Goal: Task Accomplishment & Management: Complete application form

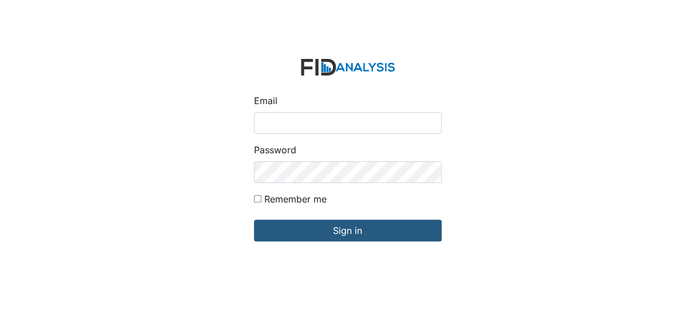
click at [285, 130] on input "Email" at bounding box center [348, 123] width 188 height 22
type input "[EMAIL_ADDRESS][DOMAIN_NAME]"
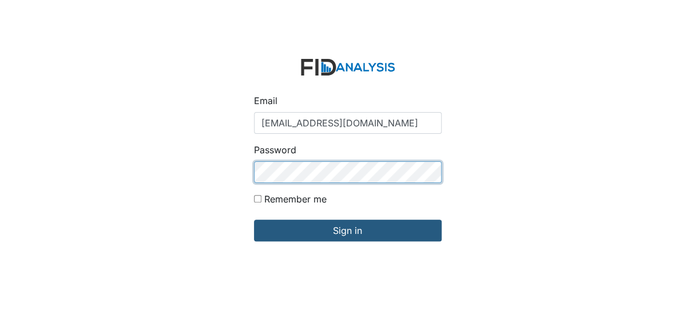
click at [254, 220] on input "Sign in" at bounding box center [348, 231] width 188 height 22
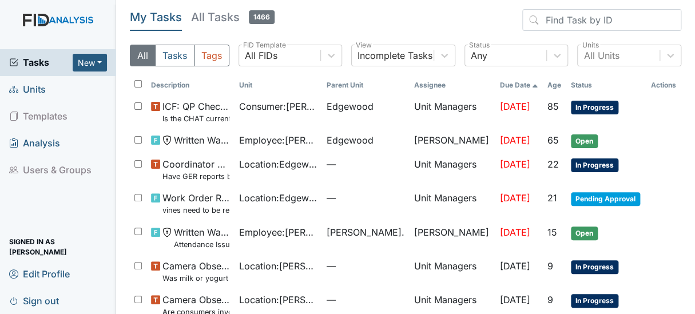
click at [30, 85] on span "Units" at bounding box center [27, 90] width 37 height 18
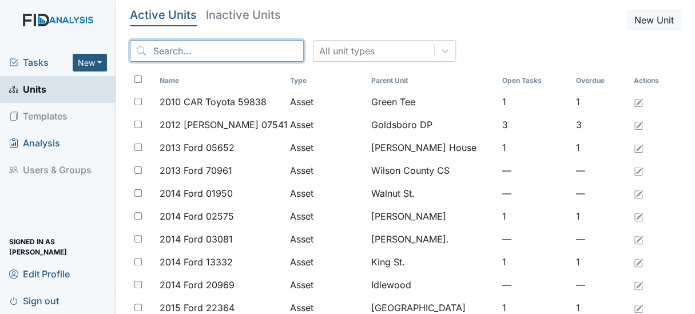
click at [182, 57] on input "search" at bounding box center [217, 51] width 174 height 22
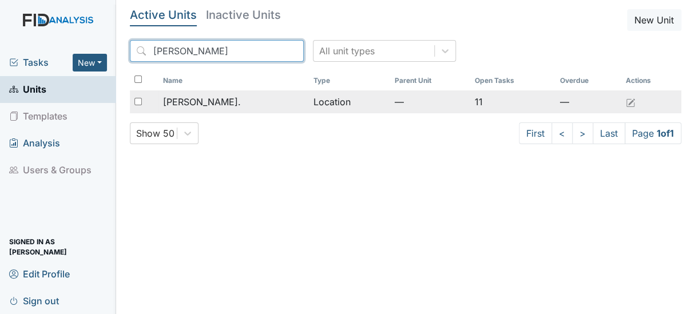
type input "Dix"
click at [183, 101] on span "[PERSON_NAME]." at bounding box center [202, 102] width 78 height 14
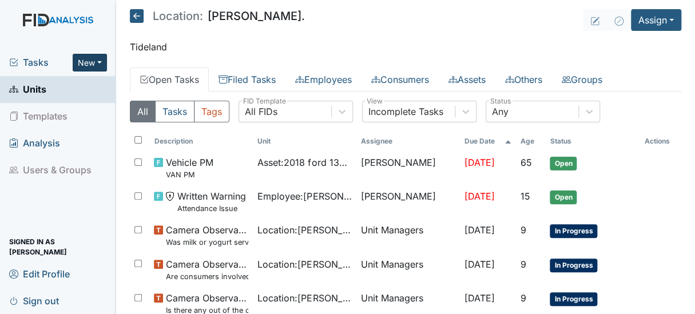
click at [91, 63] on button "New" at bounding box center [90, 63] width 34 height 18
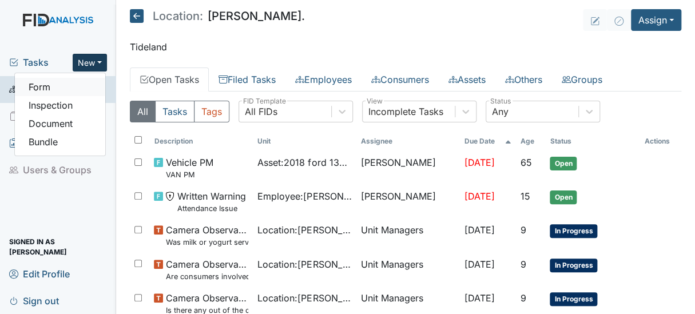
click at [50, 86] on link "Form" at bounding box center [60, 87] width 90 height 18
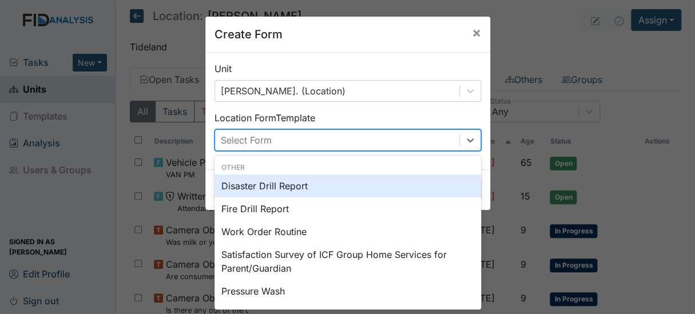
click at [283, 136] on div "Select Form" at bounding box center [337, 140] width 244 height 21
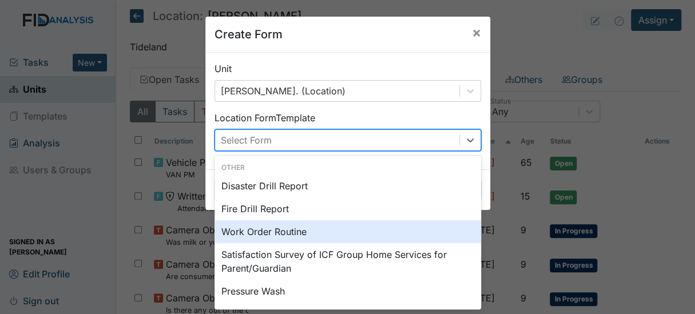
click at [265, 229] on div "Work Order Routine" at bounding box center [347, 231] width 266 height 23
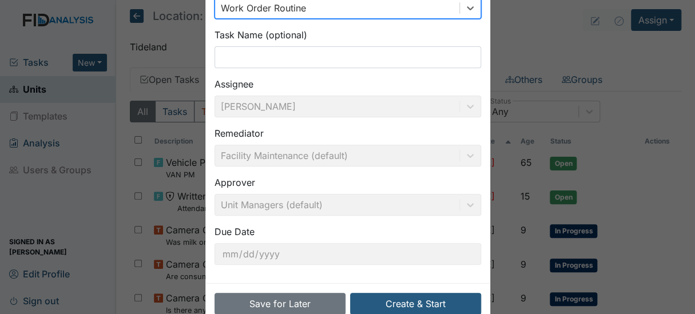
scroll to position [158, 0]
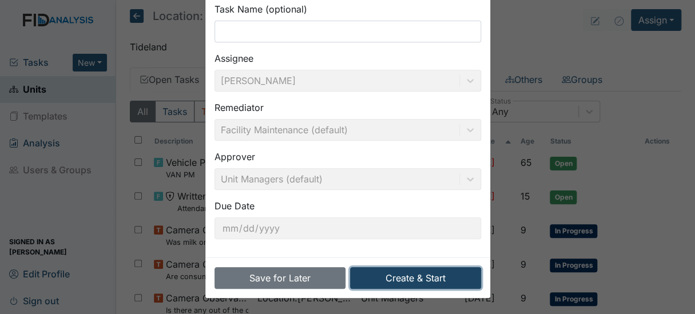
click at [407, 280] on button "Create & Start" at bounding box center [415, 278] width 131 height 22
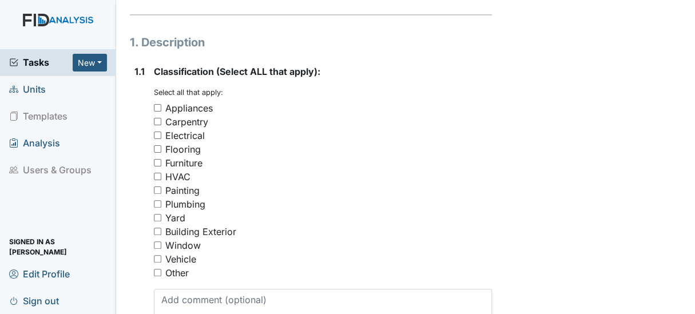
scroll to position [209, 0]
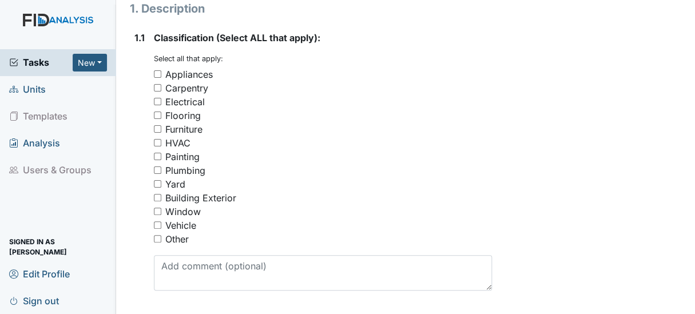
click at [159, 157] on input "Painting" at bounding box center [157, 156] width 7 height 7
checkbox input "true"
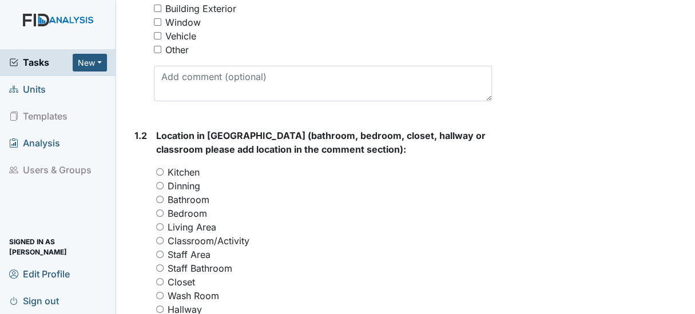
scroll to position [435, 0]
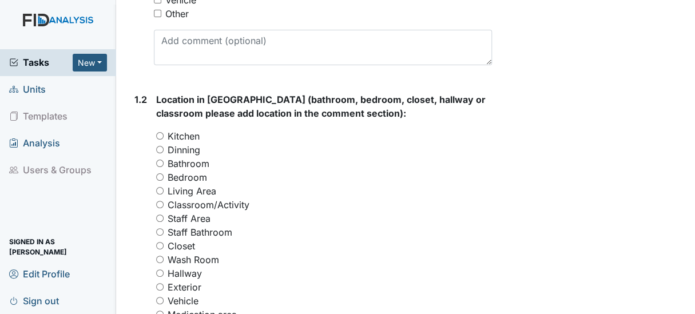
click at [161, 175] on input "Bedroom" at bounding box center [159, 176] width 7 height 7
radio input "true"
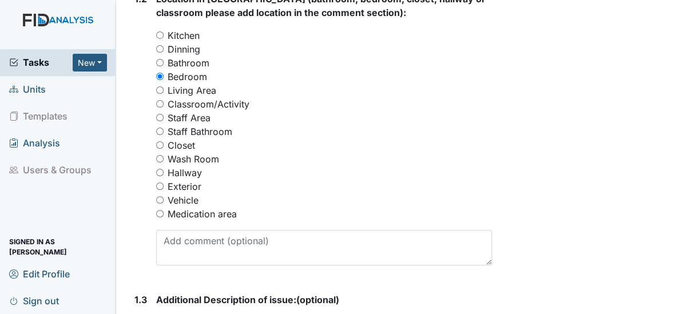
scroll to position [560, 0]
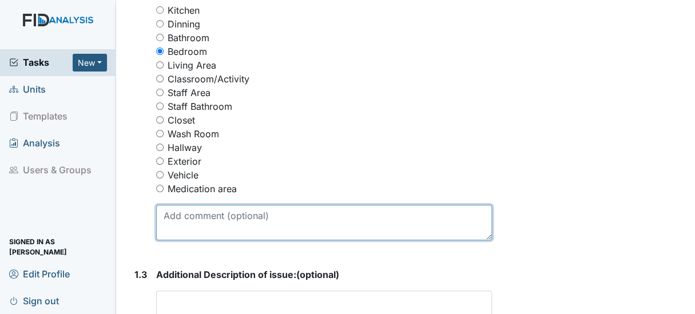
click at [173, 217] on textarea at bounding box center [324, 222] width 336 height 35
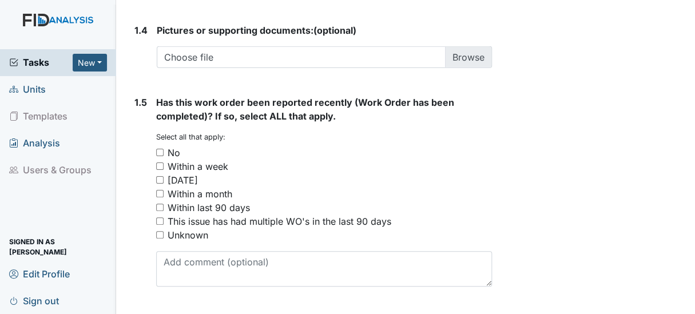
scroll to position [949, 0]
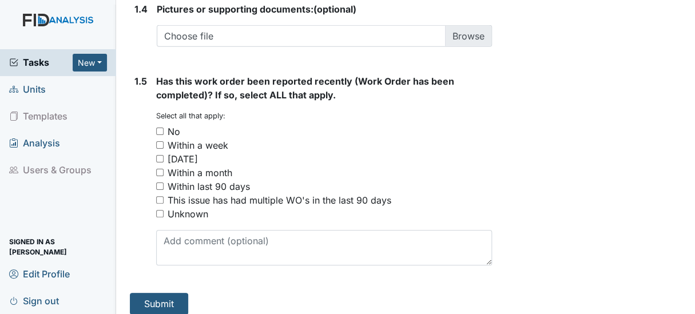
type textarea "Bedroom 1 door needs painting over the drawing marks on door"
click at [157, 132] on input "No" at bounding box center [159, 131] width 7 height 7
checkbox input "true"
click at [154, 305] on button "Submit" at bounding box center [159, 304] width 58 height 22
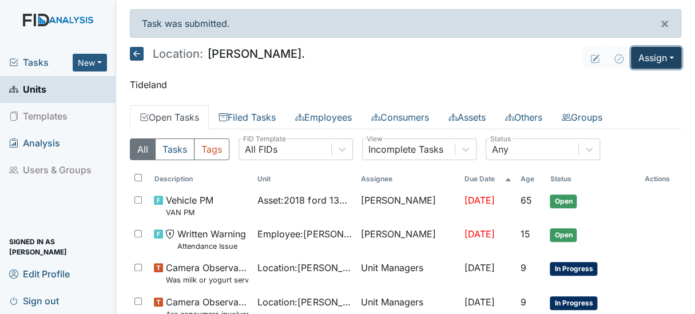
click at [646, 57] on button "Assign" at bounding box center [656, 58] width 50 height 22
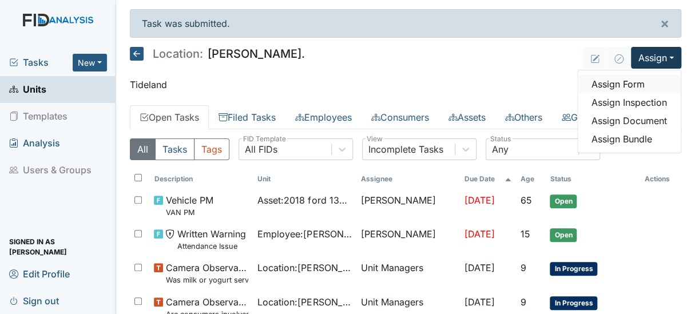
click at [608, 82] on link "Assign Form" at bounding box center [629, 84] width 103 height 18
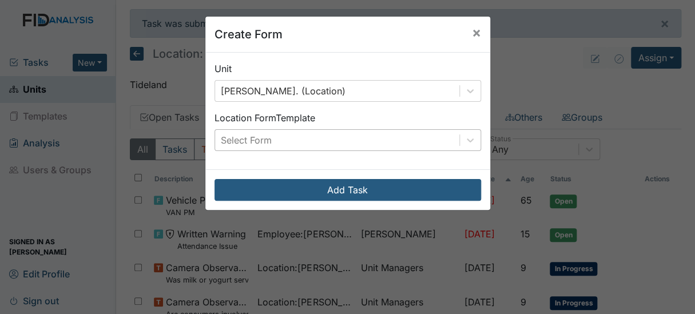
click at [377, 144] on div "Select Form" at bounding box center [337, 140] width 244 height 21
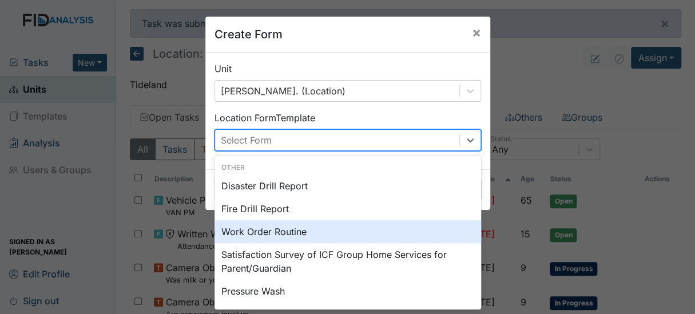
click at [245, 232] on div "Work Order Routine" at bounding box center [347, 231] width 266 height 23
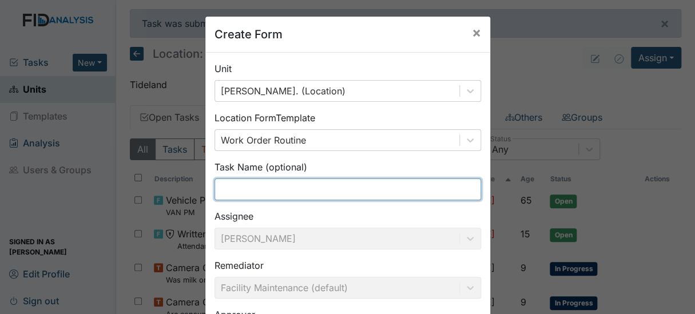
click at [261, 187] on input "text" at bounding box center [347, 189] width 266 height 22
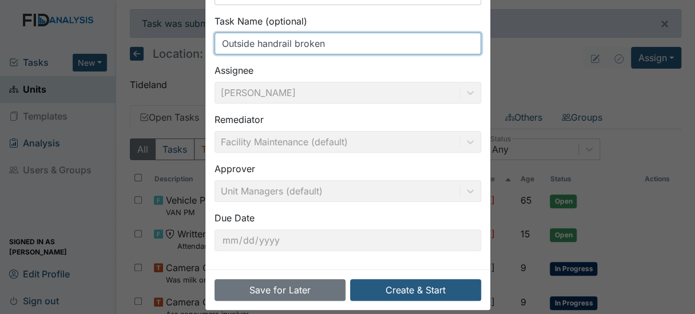
scroll to position [149, 0]
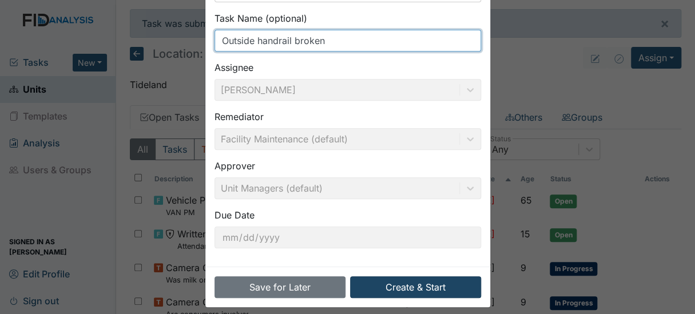
type input "Outside handrail broken"
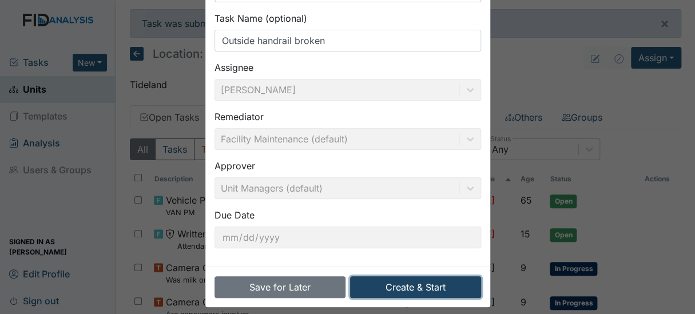
click at [412, 288] on button "Create & Start" at bounding box center [415, 287] width 131 height 22
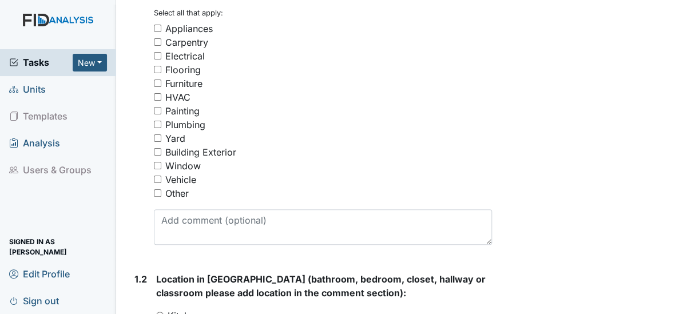
scroll to position [266, 0]
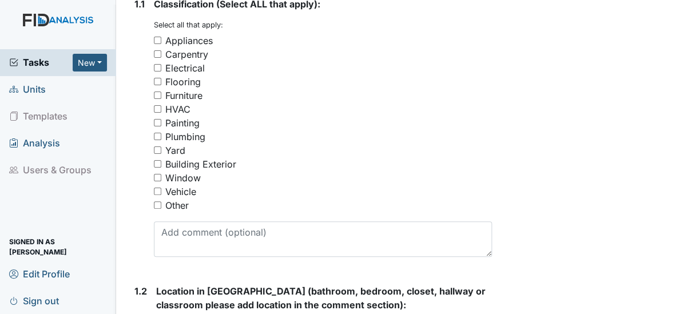
click at [157, 164] on input "Building Exterior" at bounding box center [157, 163] width 7 height 7
checkbox input "true"
click at [156, 203] on input "Other" at bounding box center [157, 204] width 7 height 7
checkbox input "true"
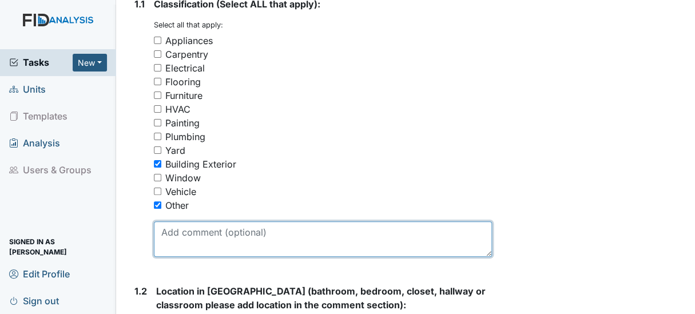
click at [169, 229] on textarea at bounding box center [323, 238] width 338 height 35
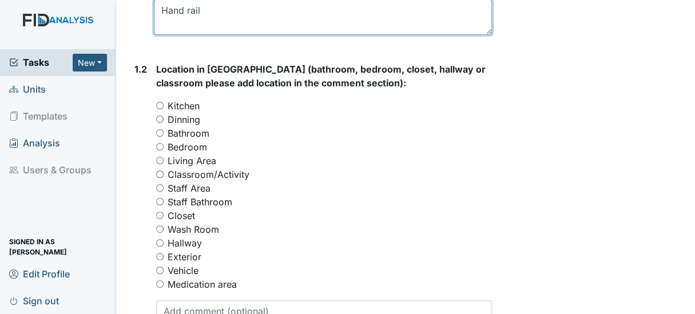
scroll to position [509, 0]
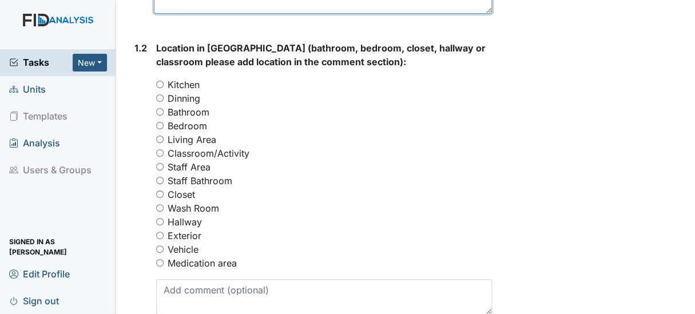
type textarea "Hand rail"
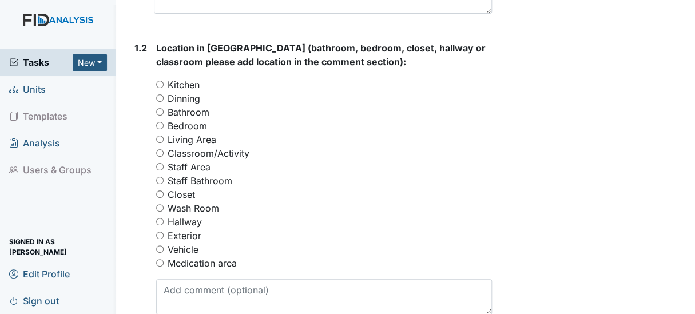
click at [160, 234] on input "Exterior" at bounding box center [159, 235] width 7 height 7
radio input "true"
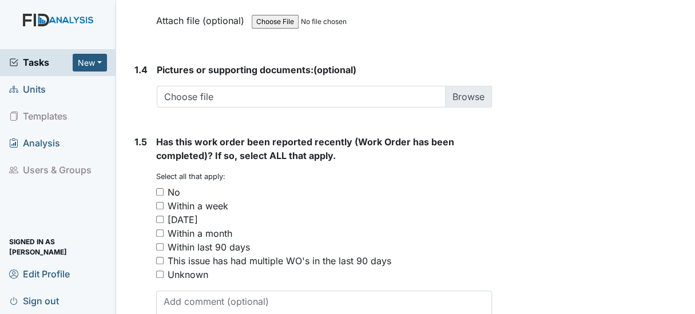
scroll to position [932, 0]
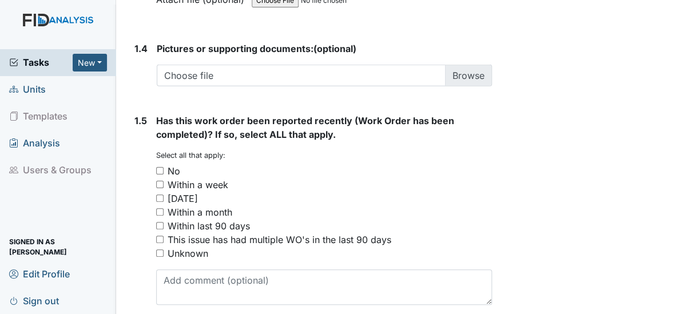
type textarea "Hand rail at the ramp"
click at [157, 168] on input "No" at bounding box center [159, 170] width 7 height 7
checkbox input "true"
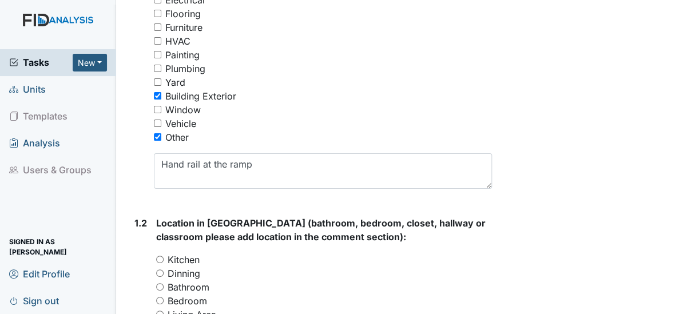
scroll to position [309, 0]
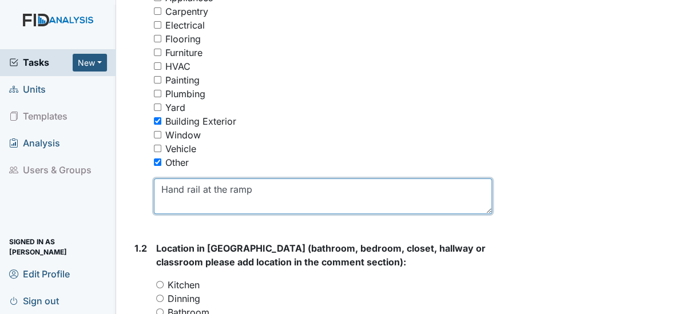
click at [276, 189] on textarea "Hand rail at the ramp" at bounding box center [323, 195] width 338 height 35
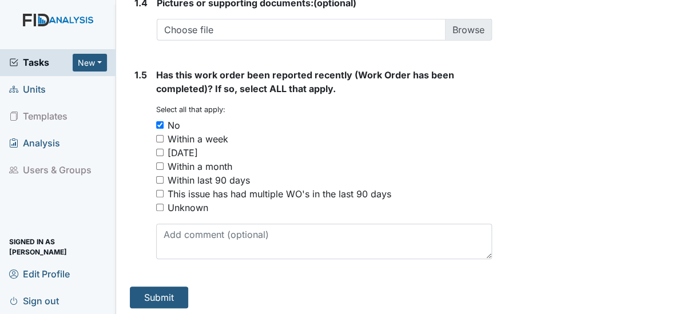
scroll to position [980, 0]
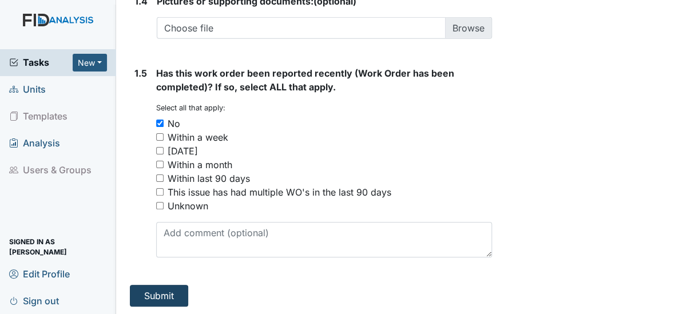
type textarea "Hand rail at the ramp, needs rewelding"
click at [145, 287] on button "Submit" at bounding box center [159, 296] width 58 height 22
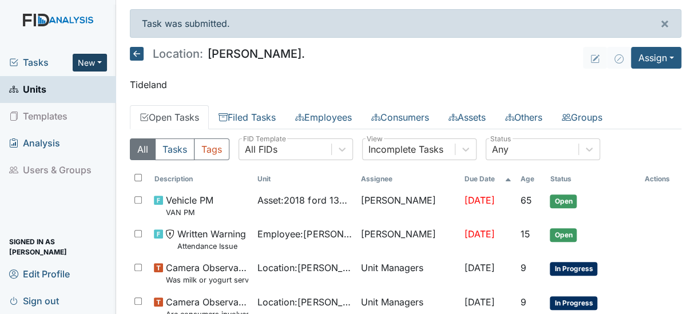
click at [83, 67] on button "New" at bounding box center [90, 63] width 34 height 18
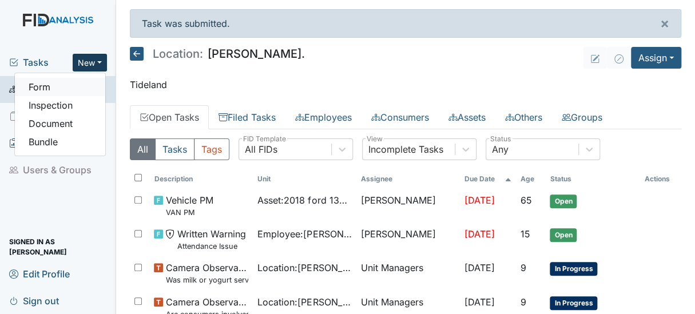
click at [51, 86] on link "Form" at bounding box center [60, 87] width 90 height 18
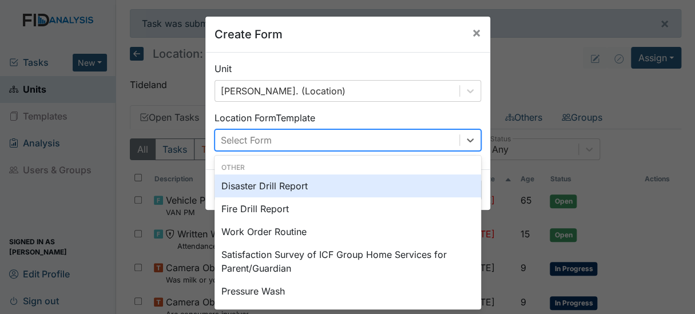
click at [325, 147] on div "Select Form" at bounding box center [337, 140] width 244 height 21
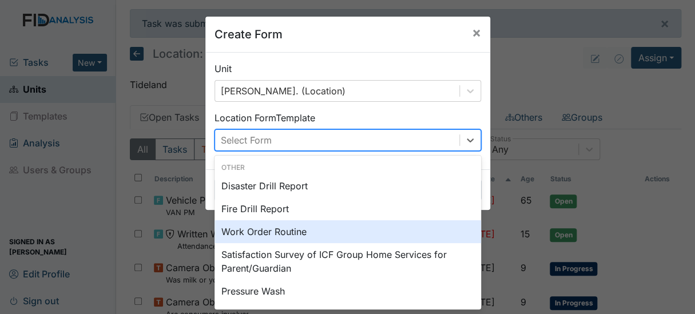
click at [287, 227] on div "Work Order Routine" at bounding box center [347, 231] width 266 height 23
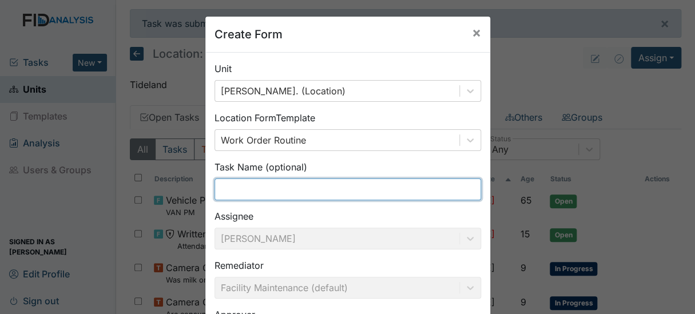
click at [264, 183] on input "text" at bounding box center [347, 189] width 266 height 22
click at [257, 189] on input "Replace" at bounding box center [347, 189] width 266 height 22
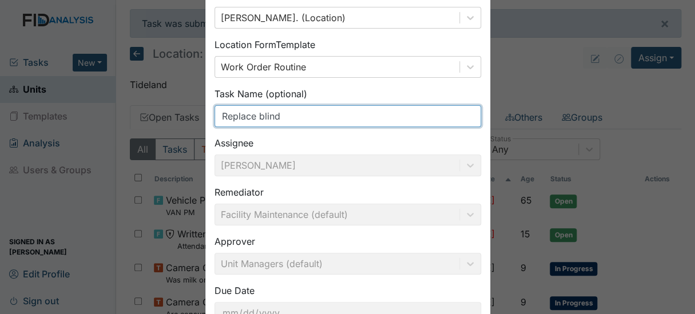
scroll to position [158, 0]
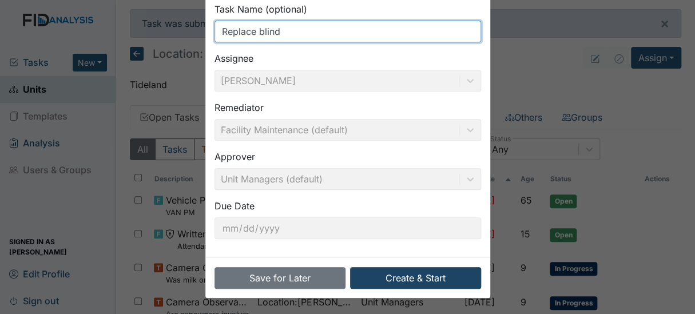
type input "Replace blind"
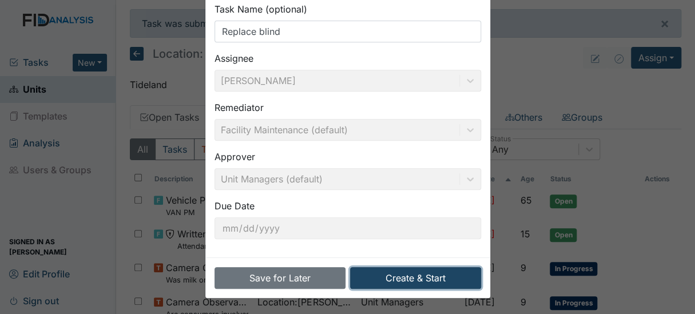
click at [432, 279] on button "Create & Start" at bounding box center [415, 278] width 131 height 22
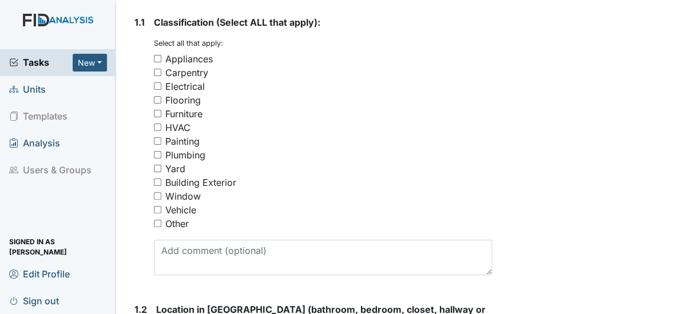
scroll to position [257, 0]
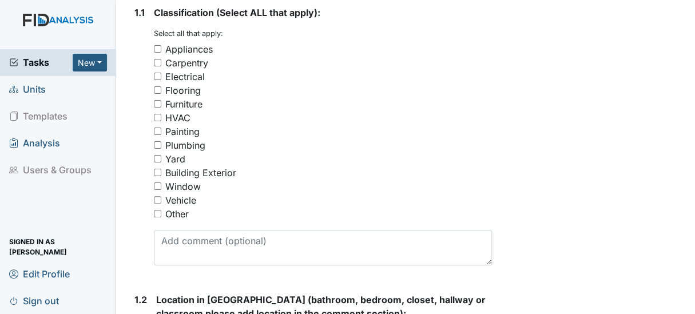
click at [156, 186] on input "Window" at bounding box center [157, 185] width 7 height 7
checkbox input "true"
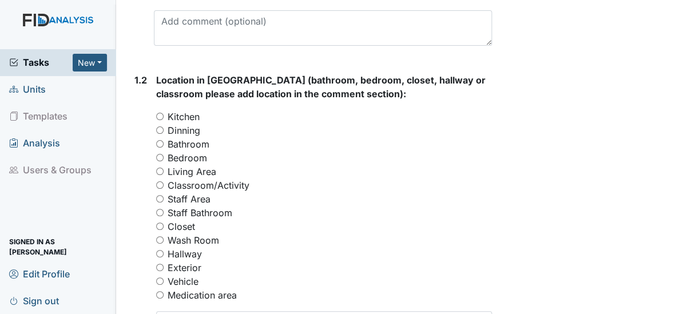
scroll to position [498, 0]
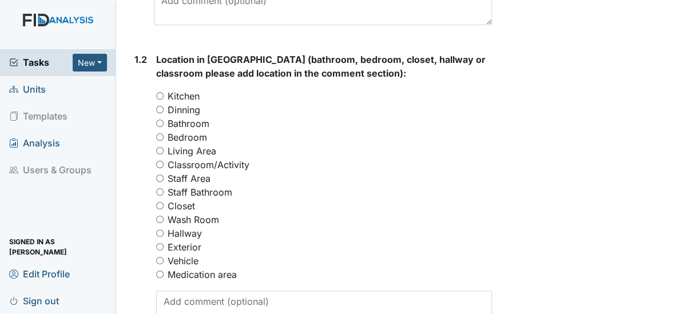
click at [159, 149] on input "Living Area" at bounding box center [159, 150] width 7 height 7
radio input "true"
drag, startPoint x: 502, startPoint y: 191, endPoint x: 583, endPoint y: 186, distance: 80.8
click at [583, 186] on div "Archive Task × Are you sure you want to archive this task? It will appear as in…" at bounding box center [595, 150] width 190 height 1277
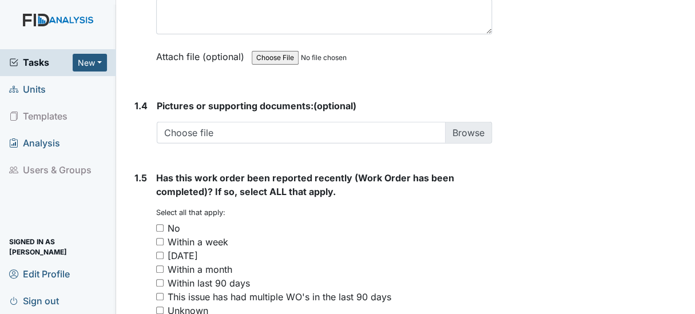
scroll to position [894, 0]
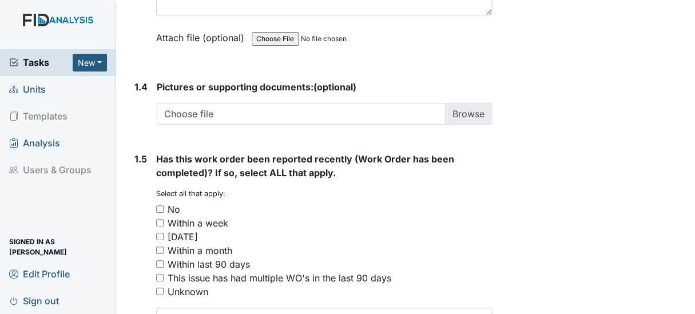
click at [159, 206] on input "No" at bounding box center [159, 208] width 7 height 7
checkbox input "true"
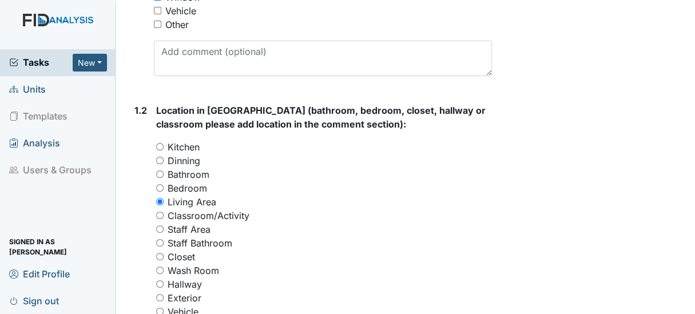
scroll to position [980, 0]
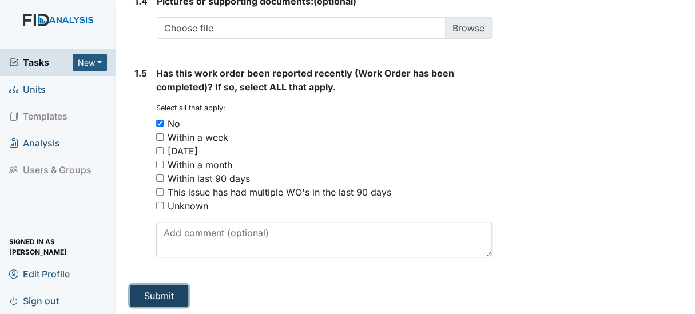
click at [178, 288] on button "Submit" at bounding box center [159, 296] width 58 height 22
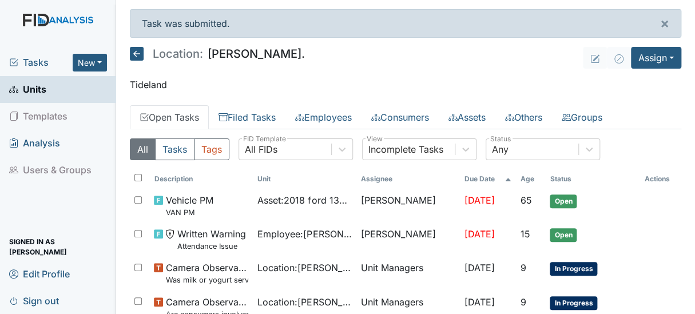
click at [29, 89] on span "Units" at bounding box center [27, 90] width 37 height 18
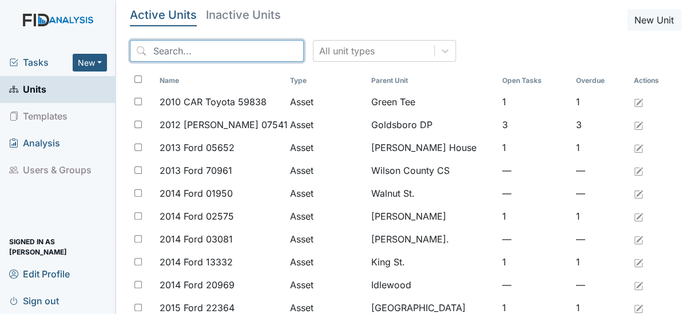
click at [172, 45] on input "search" at bounding box center [217, 51] width 174 height 22
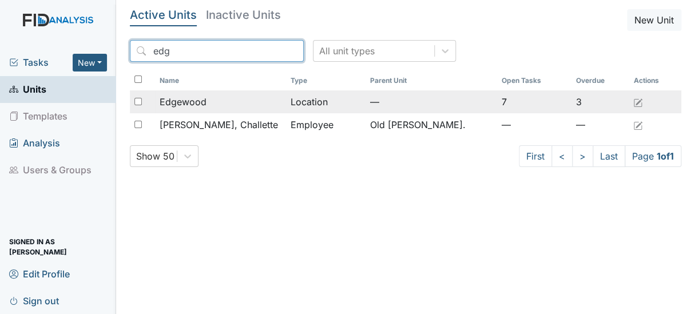
type input "edg"
click at [192, 98] on span "Edgewood" at bounding box center [183, 102] width 47 height 14
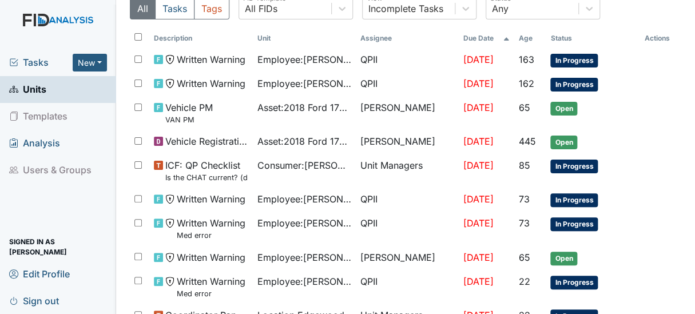
scroll to position [106, 0]
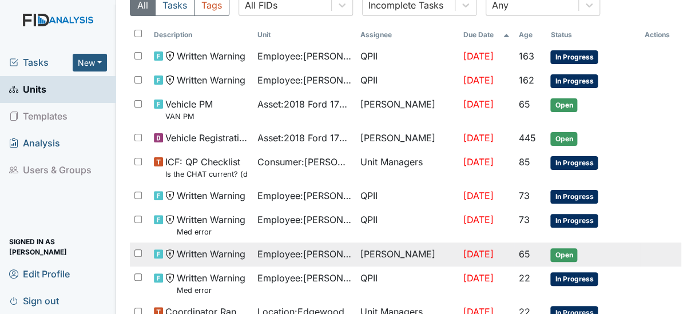
click at [205, 250] on span "Written Warning" at bounding box center [211, 254] width 69 height 14
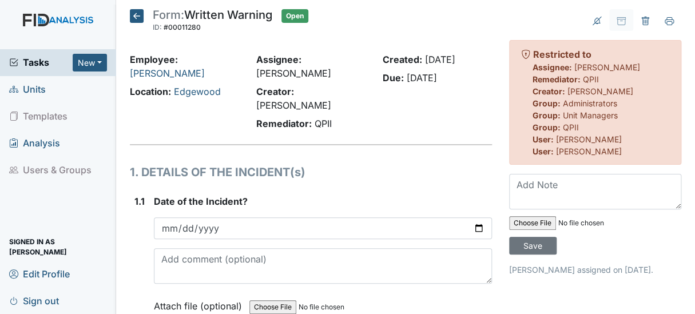
click at [33, 88] on span "Units" at bounding box center [27, 90] width 37 height 18
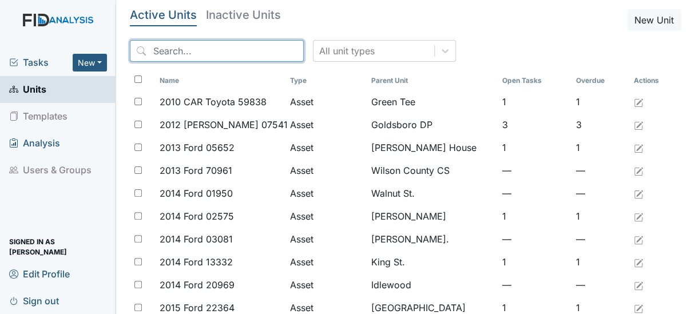
click at [168, 59] on input "search" at bounding box center [217, 51] width 174 height 22
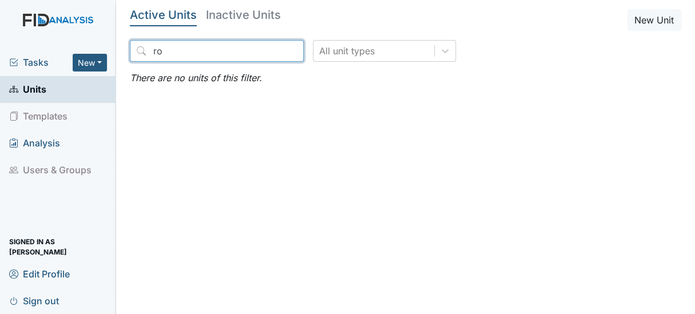
type input "r"
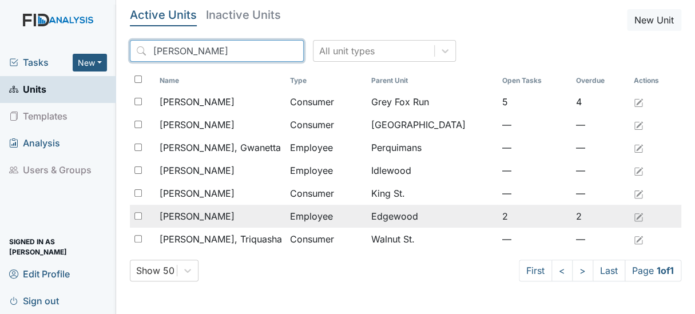
type input "[PERSON_NAME]"
click at [192, 215] on span "[PERSON_NAME]" at bounding box center [197, 216] width 75 height 14
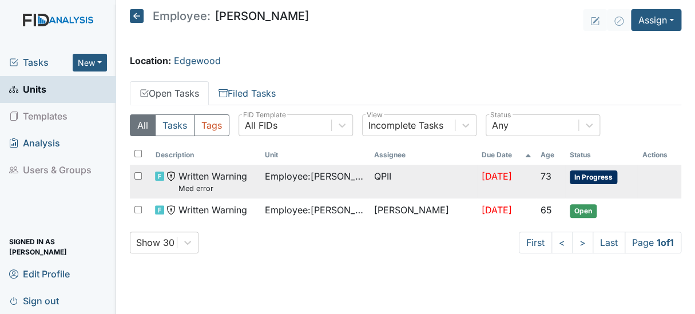
click at [220, 175] on span "Written Warning Med error" at bounding box center [212, 181] width 69 height 25
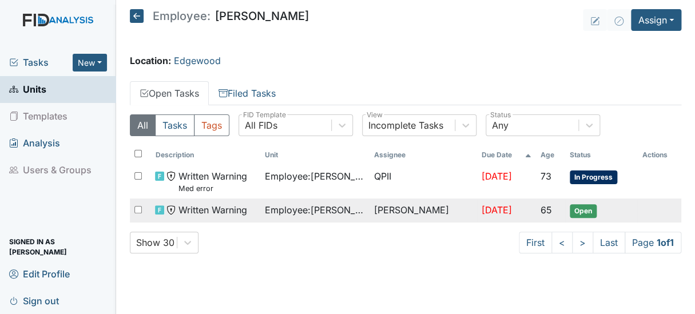
click at [224, 206] on span "Written Warning" at bounding box center [212, 210] width 69 height 14
click at [325, 210] on span "Employee : [GEOGRAPHIC_DATA][PERSON_NAME][GEOGRAPHIC_DATA]" at bounding box center [315, 210] width 100 height 14
click at [184, 207] on span "Written Warning" at bounding box center [212, 210] width 69 height 14
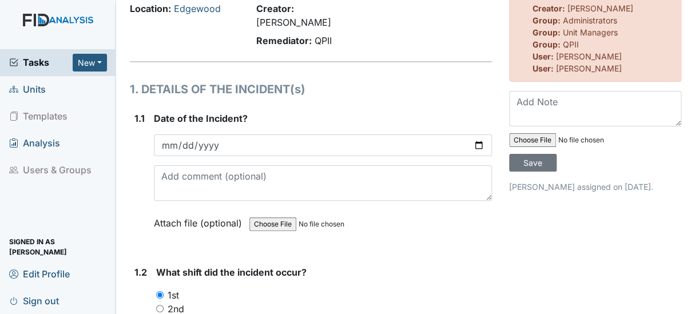
scroll to position [79, 0]
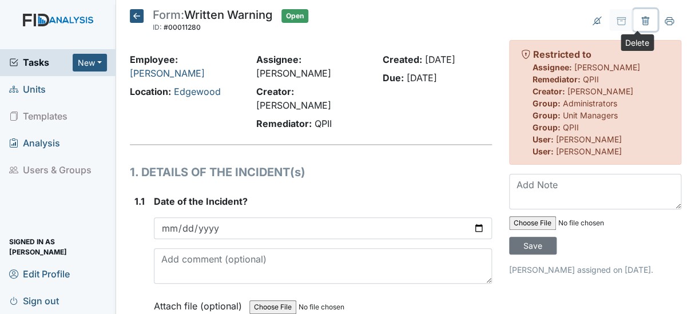
click at [640, 22] on icon at bounding box center [644, 21] width 9 height 9
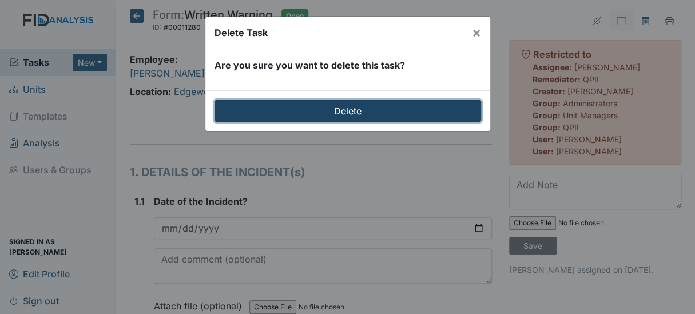
click at [348, 110] on input "Delete" at bounding box center [347, 111] width 266 height 22
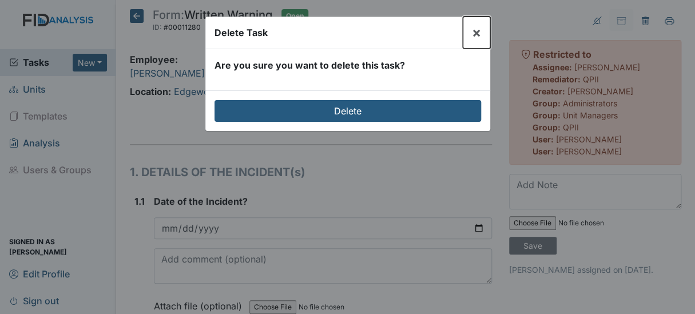
click at [474, 34] on span "×" at bounding box center [476, 32] width 9 height 17
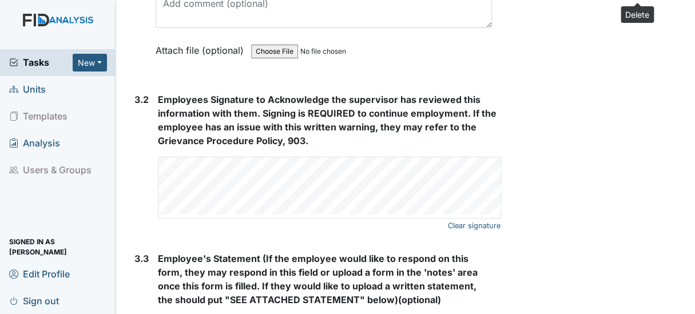
scroll to position [2130, 0]
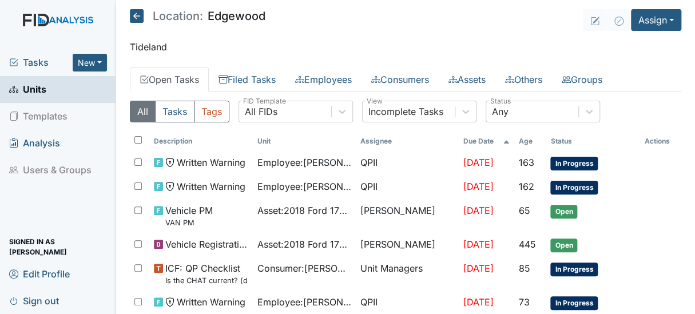
click at [26, 89] on span "Units" at bounding box center [27, 90] width 37 height 18
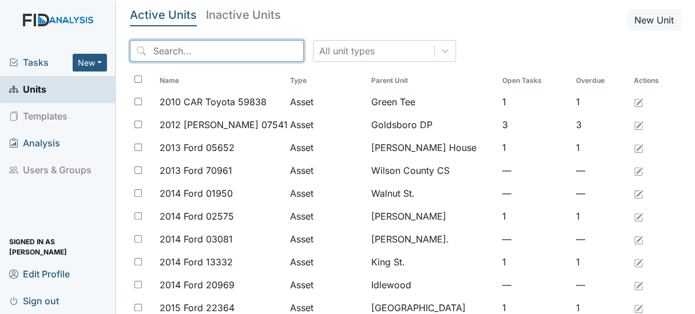
click at [175, 47] on input "search" at bounding box center [217, 51] width 174 height 22
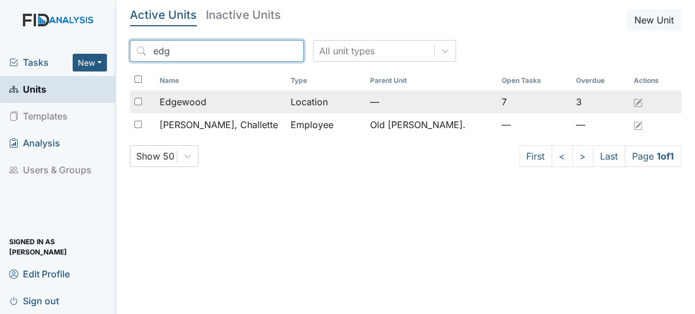
type input "edg"
click at [179, 101] on span "Edgewood" at bounding box center [183, 102] width 47 height 14
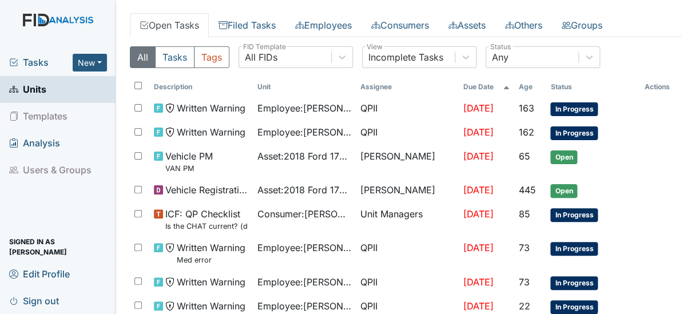
scroll to position [58, 0]
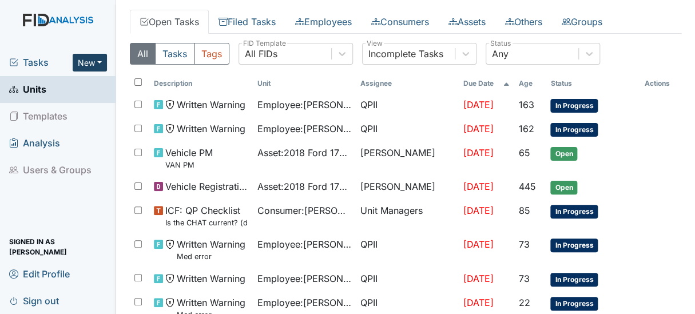
click at [92, 63] on button "New" at bounding box center [90, 63] width 34 height 18
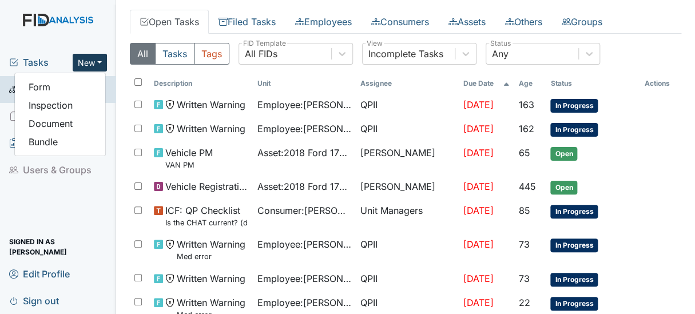
click at [68, 35] on img at bounding box center [58, 31] width 116 height 35
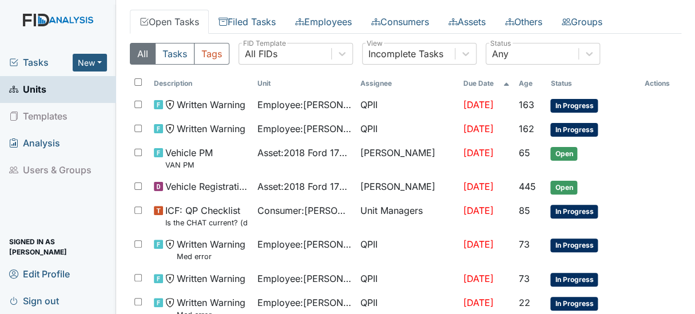
click at [37, 89] on span "Units" at bounding box center [27, 90] width 37 height 18
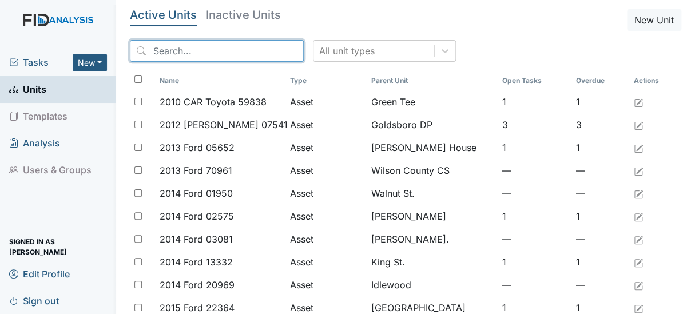
click at [172, 51] on input "search" at bounding box center [217, 51] width 174 height 22
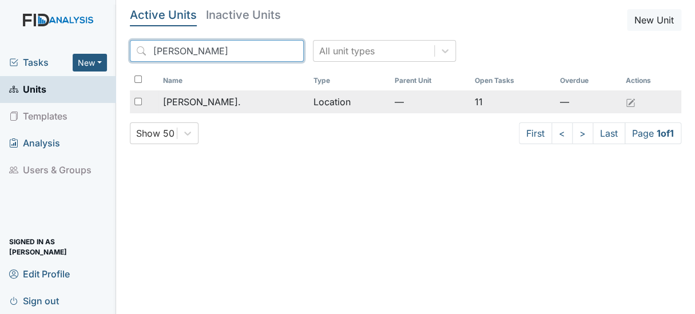
type input "dix"
click at [186, 102] on span "[PERSON_NAME]." at bounding box center [202, 102] width 78 height 14
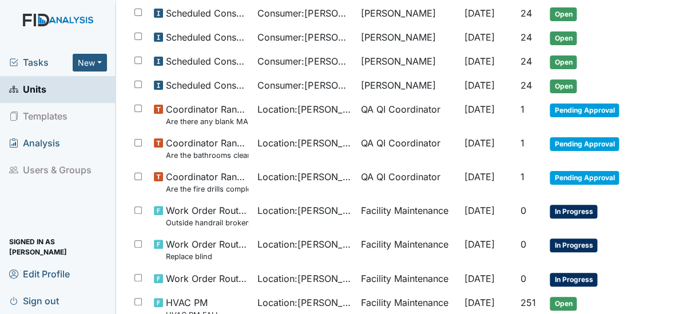
scroll to position [480, 0]
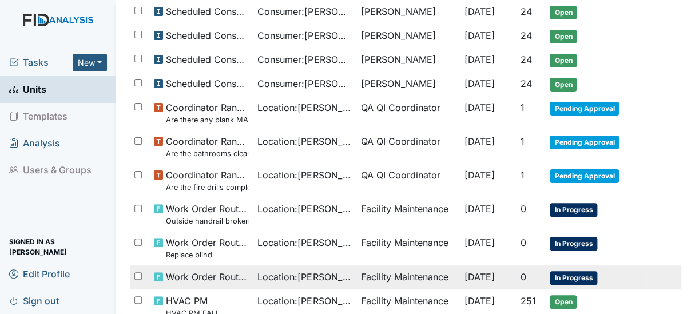
click at [197, 273] on span "Work Order Routine" at bounding box center [206, 277] width 83 height 14
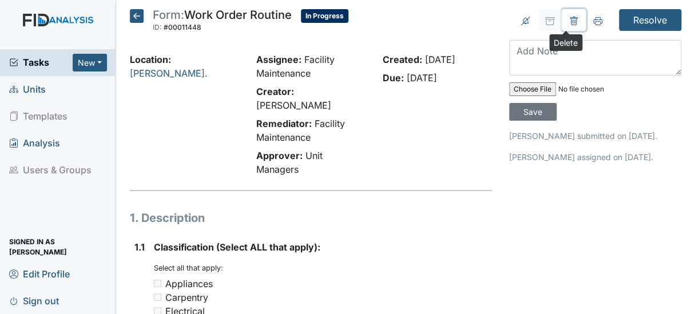
click at [569, 19] on icon at bounding box center [573, 21] width 9 height 9
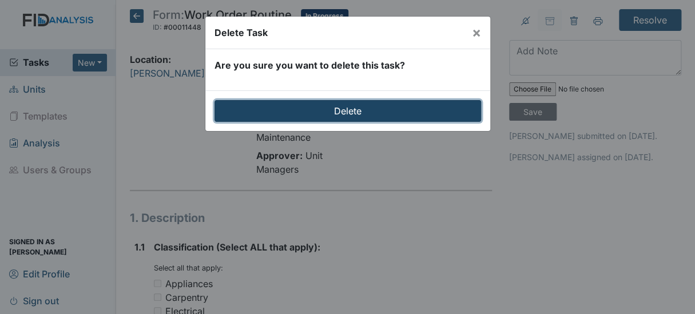
click at [326, 111] on input "Delete" at bounding box center [347, 111] width 266 height 22
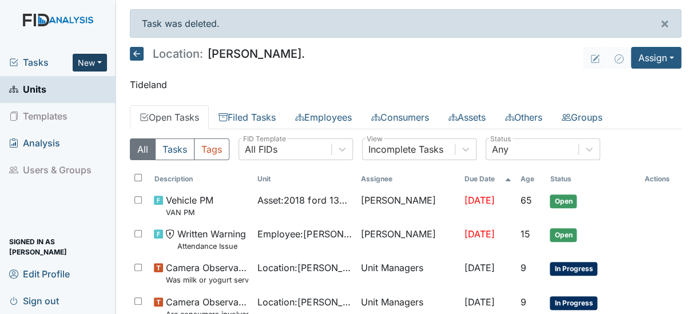
click at [86, 62] on button "New" at bounding box center [90, 63] width 34 height 18
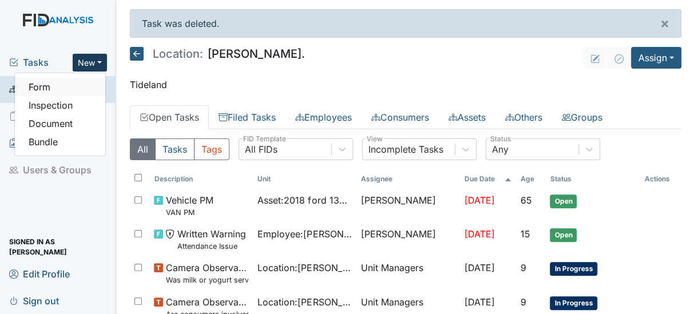
click at [47, 87] on link "Form" at bounding box center [60, 87] width 90 height 18
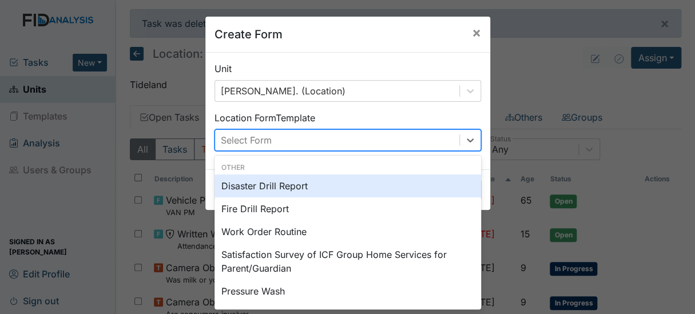
click at [238, 142] on div "Select Form" at bounding box center [246, 140] width 51 height 14
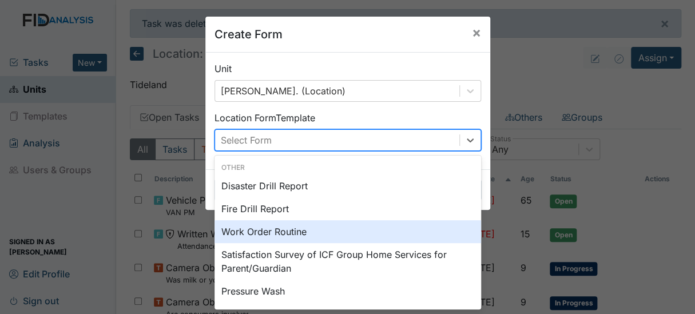
click at [270, 231] on div "Work Order Routine" at bounding box center [347, 231] width 266 height 23
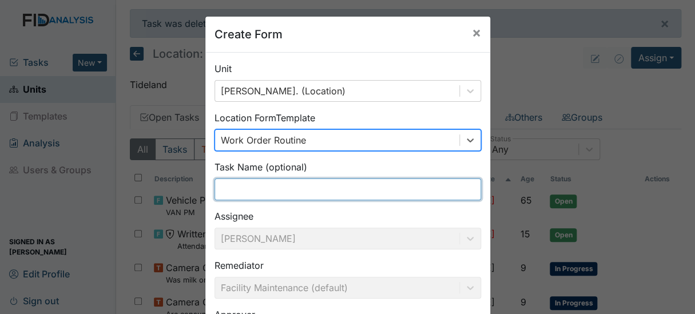
click at [274, 182] on input "text" at bounding box center [347, 189] width 266 height 22
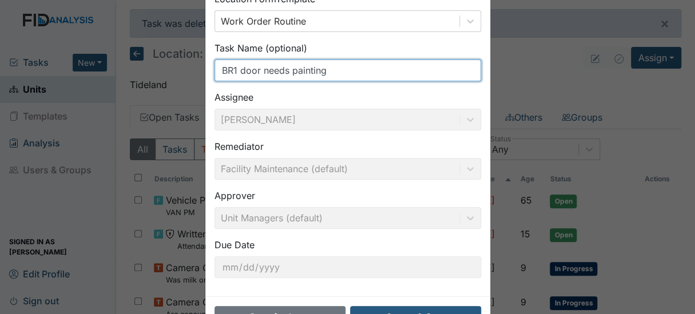
scroll to position [136, 0]
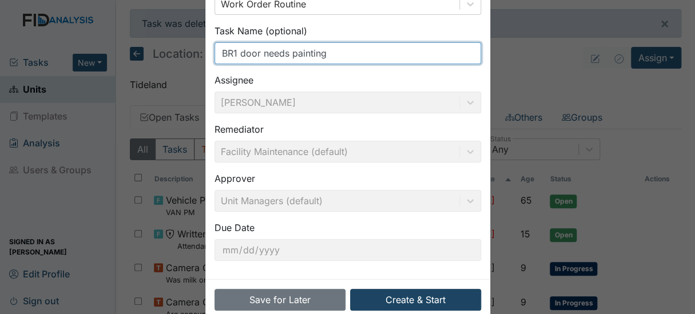
type input "BR1 door needs painting"
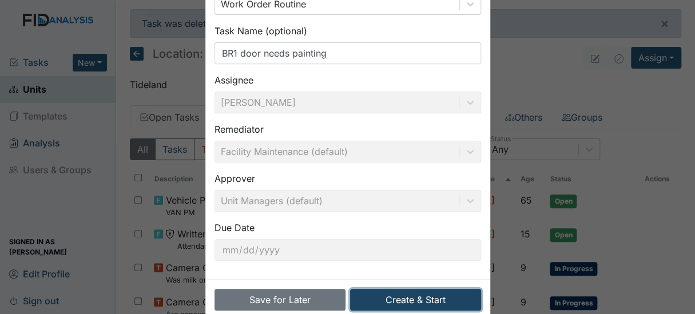
click at [395, 291] on button "Create & Start" at bounding box center [415, 300] width 131 height 22
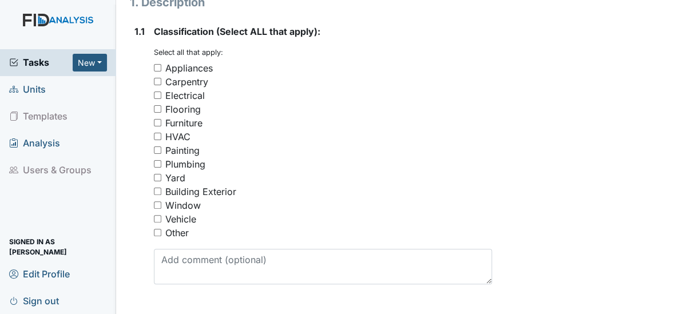
scroll to position [248, 0]
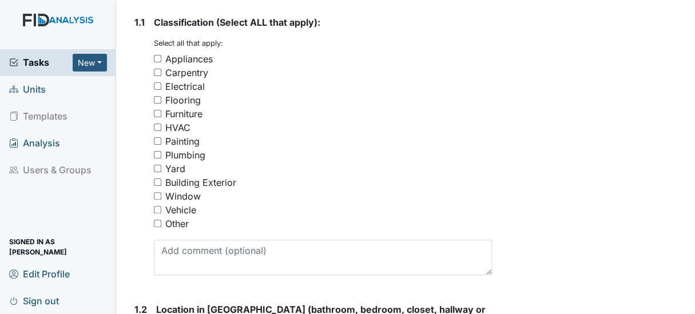
click at [157, 143] on input "Painting" at bounding box center [157, 140] width 7 height 7
checkbox input "true"
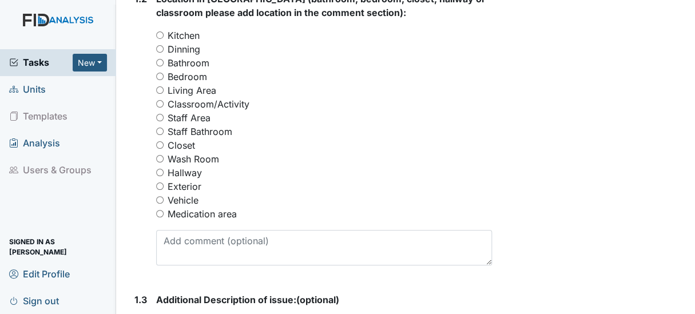
scroll to position [560, 0]
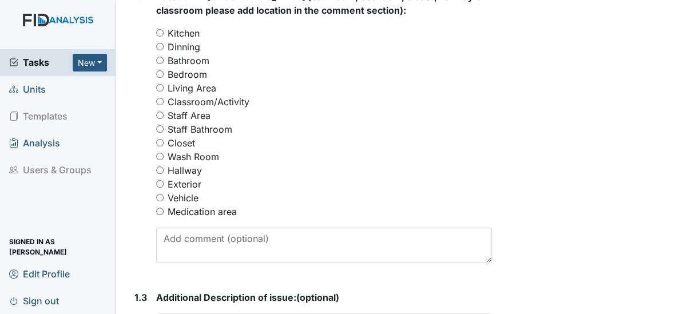
click at [162, 74] on input "Bedroom" at bounding box center [159, 73] width 7 height 7
radio input "true"
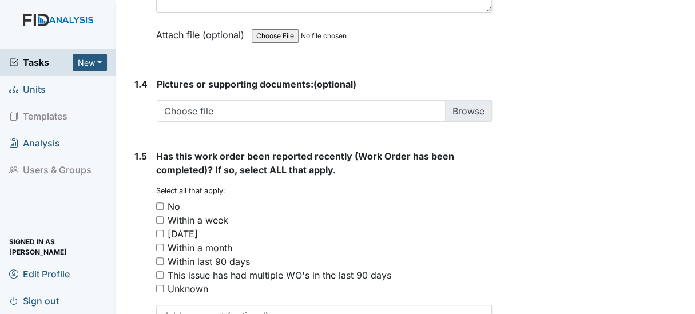
scroll to position [945, 0]
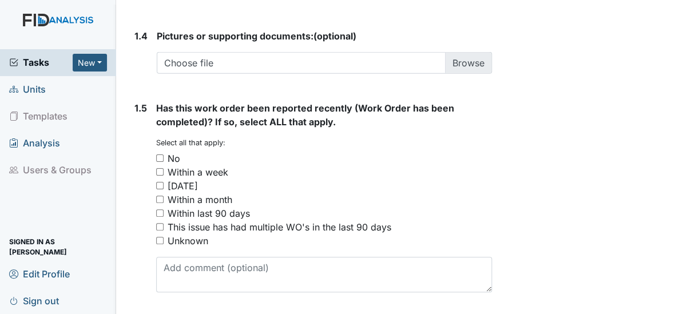
click at [158, 154] on input "No" at bounding box center [159, 157] width 7 height 7
checkbox input "true"
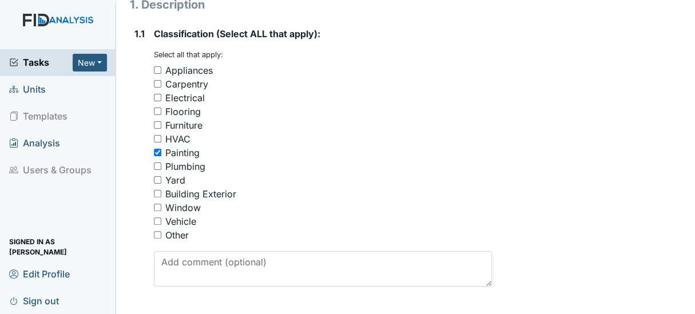
scroll to position [238, 0]
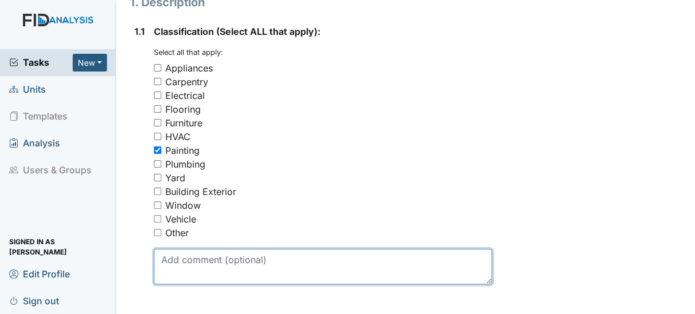
click at [176, 255] on textarea at bounding box center [323, 266] width 338 height 35
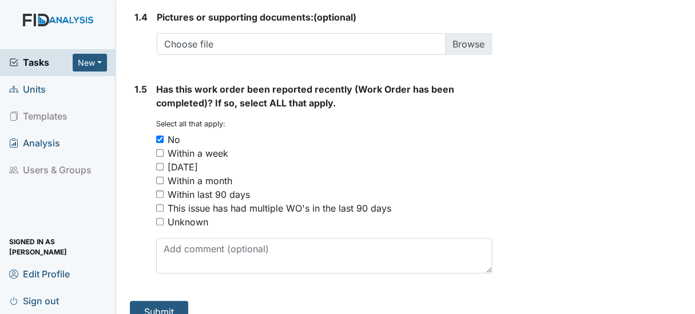
scroll to position [980, 0]
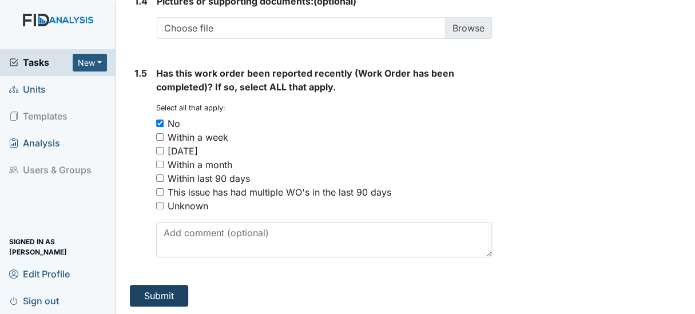
type textarea "Drawing on door needs to be covered."
click at [152, 285] on button "Submit" at bounding box center [159, 296] width 58 height 22
